Goal: Task Accomplishment & Management: Use online tool/utility

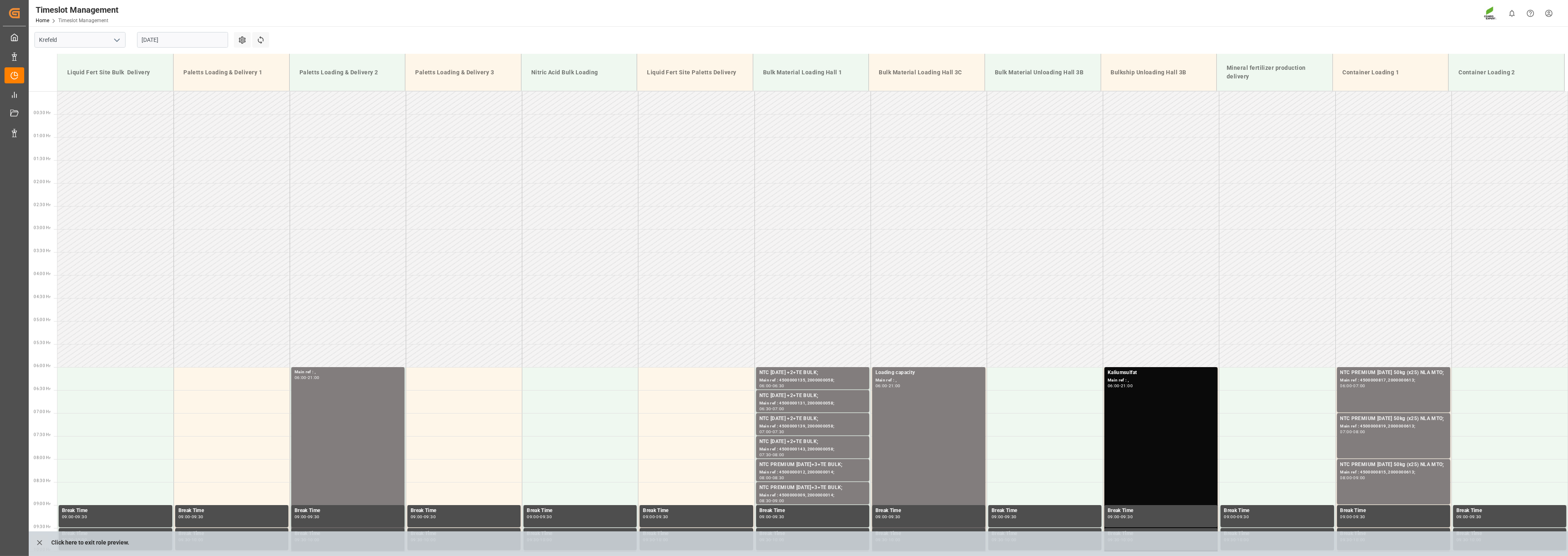
scroll to position [462, 0]
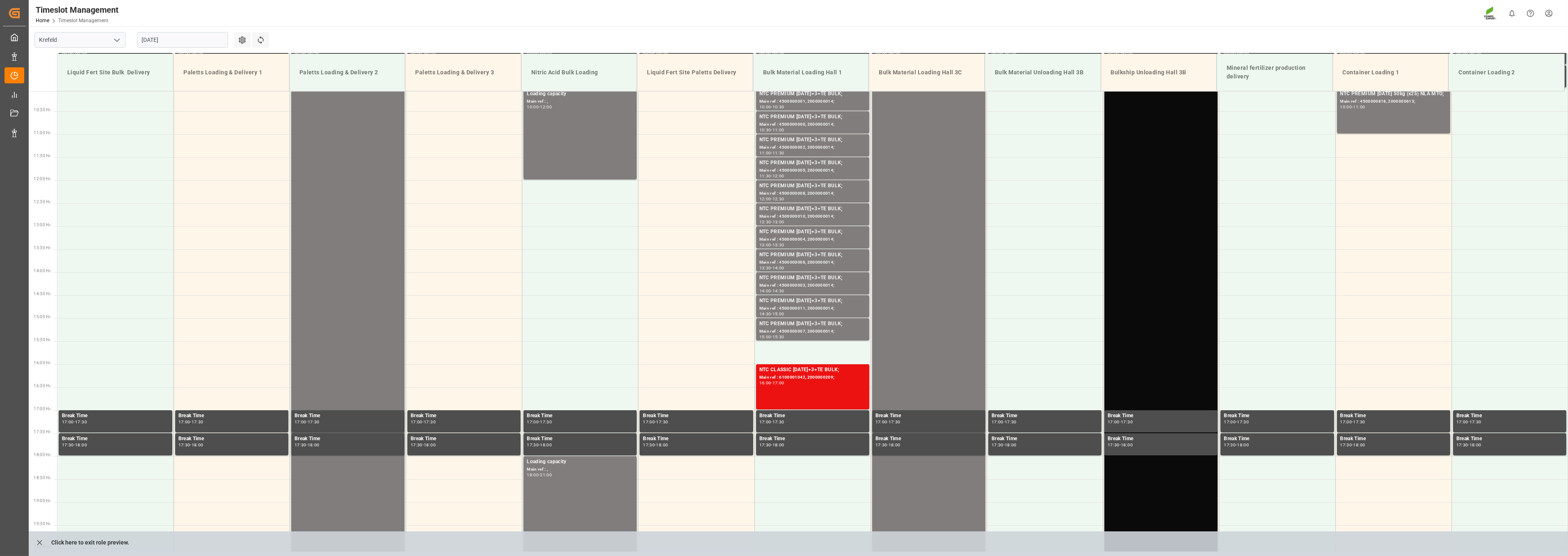
click at [197, 33] on input "[DATE]" at bounding box center [183, 40] width 91 height 16
click at [145, 138] on span "18" at bounding box center [147, 137] width 5 height 6
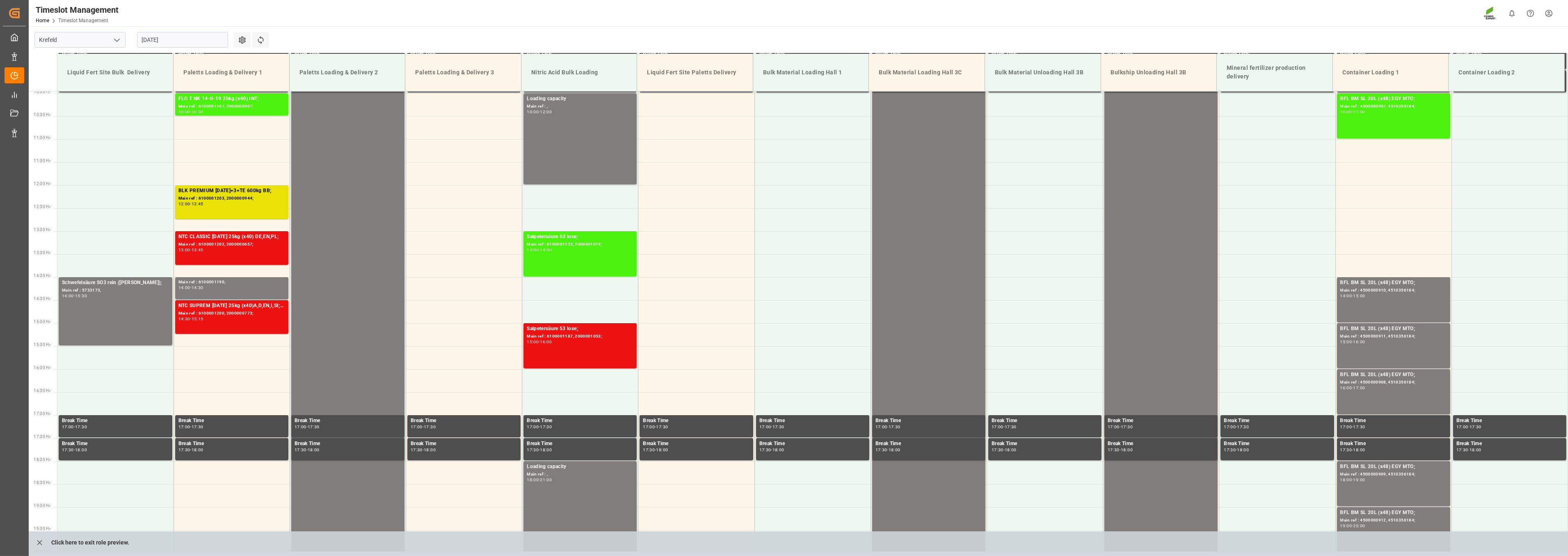
scroll to position [509, 0]
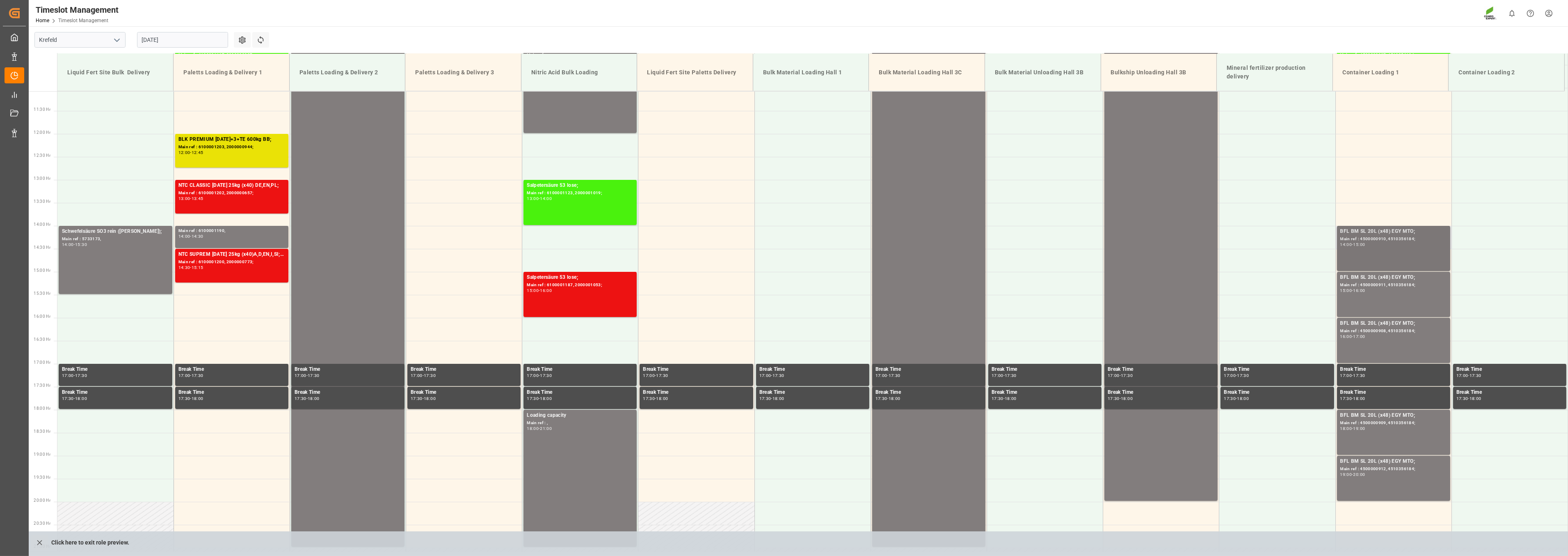
click at [1363, 236] on div "Main ref : 4500000910, 4510356184;" at bounding box center [1393, 239] width 107 height 7
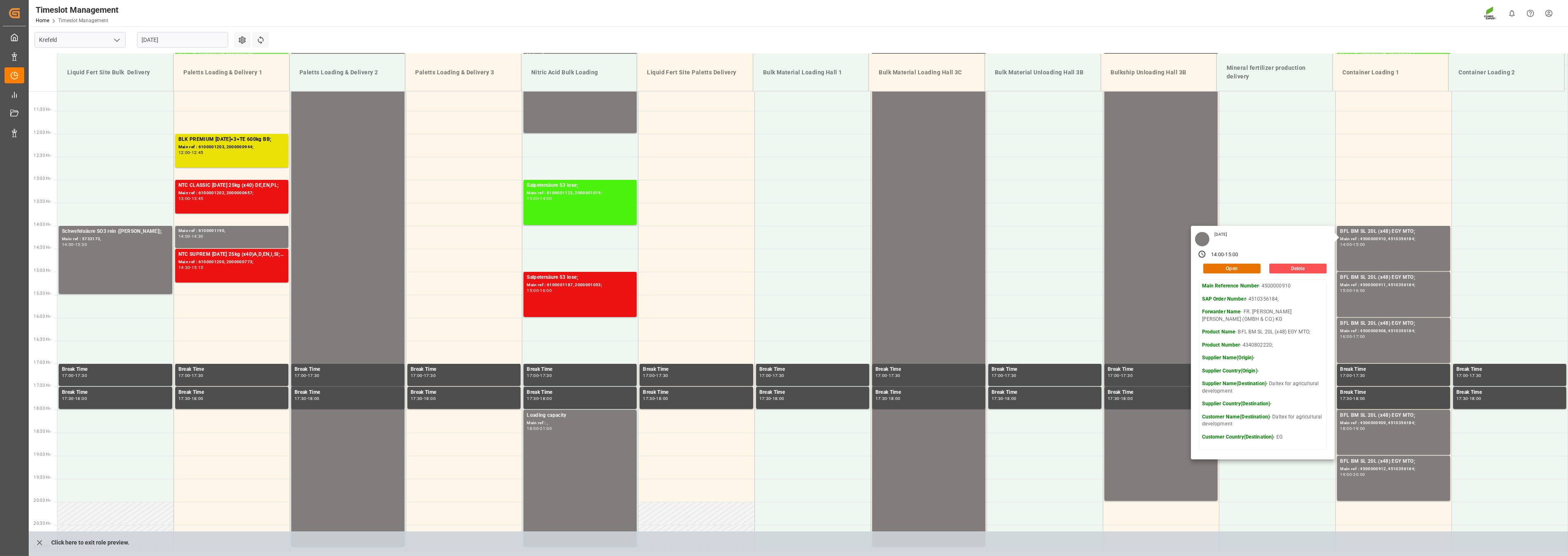
click at [333, 3] on div "Timeslot Management Home Timeslot Management 0 Notifications Only show unread A…" at bounding box center [795, 13] width 1545 height 27
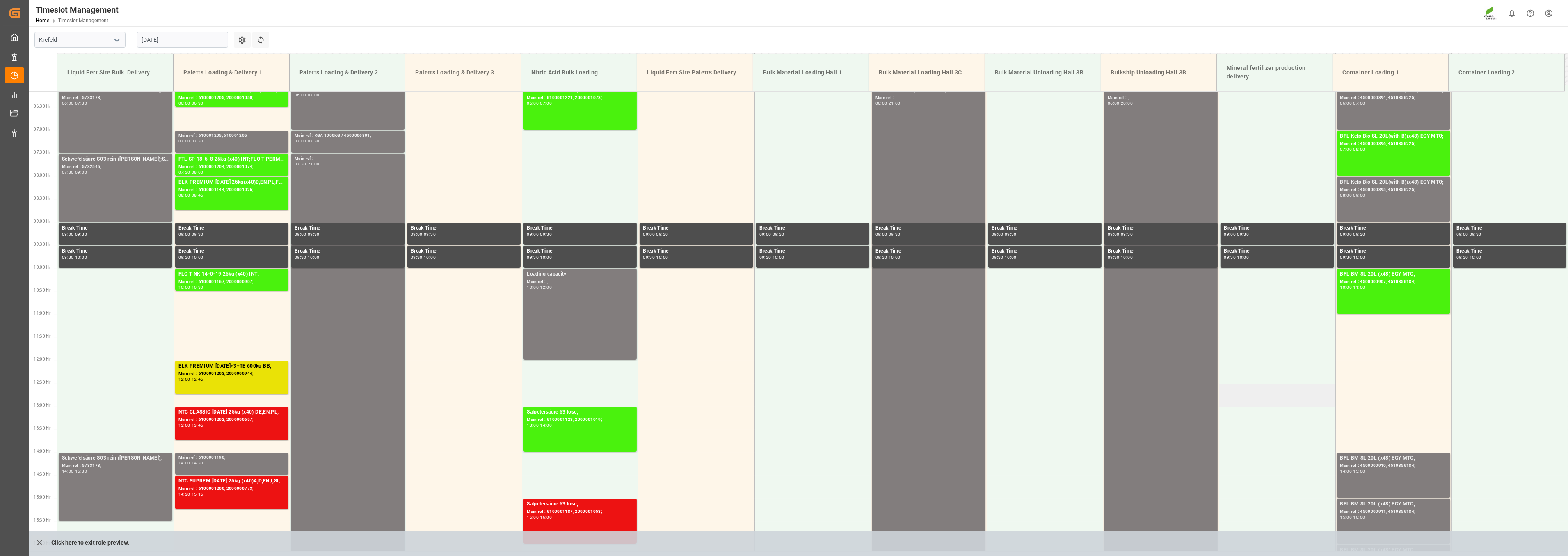
scroll to position [281, 0]
